Goal: Book appointment/travel/reservation

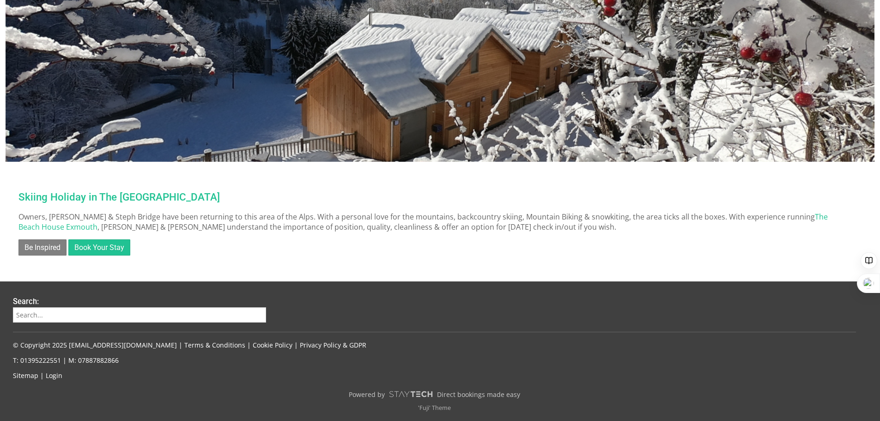
scroll to position [605, 0]
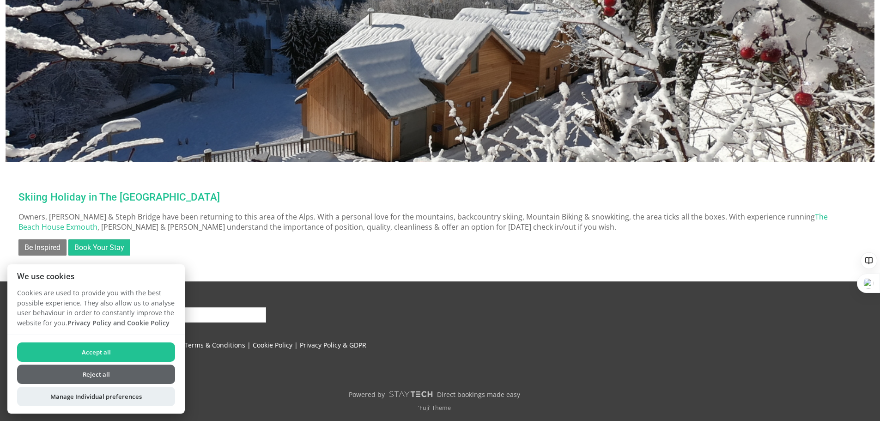
click at [115, 353] on button "Accept all" at bounding box center [96, 351] width 158 height 19
checkbox input "true"
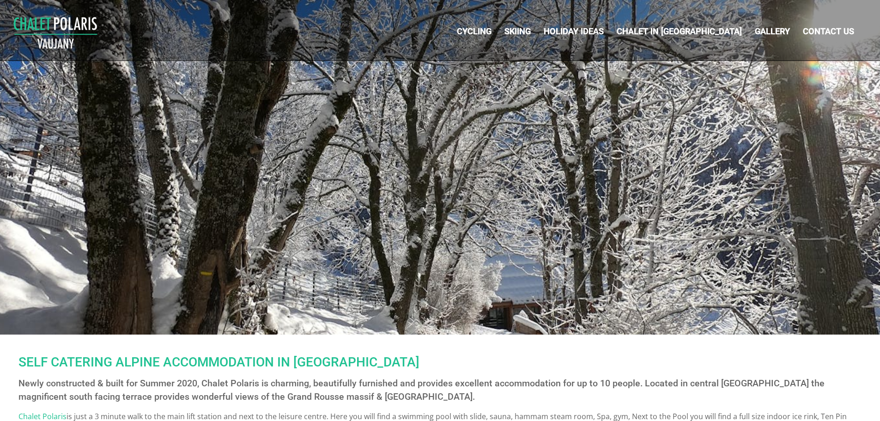
scroll to position [605, 0]
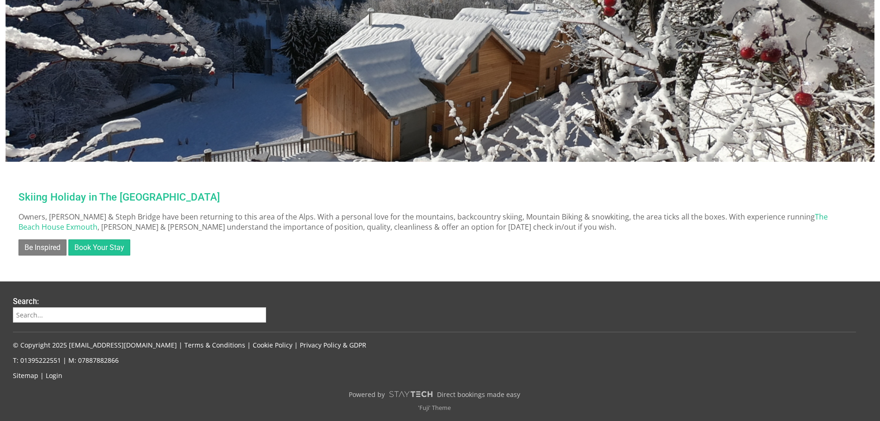
click at [107, 251] on link "Book Your Stay" at bounding box center [99, 247] width 62 height 16
